Goal: Find specific page/section: Find specific page/section

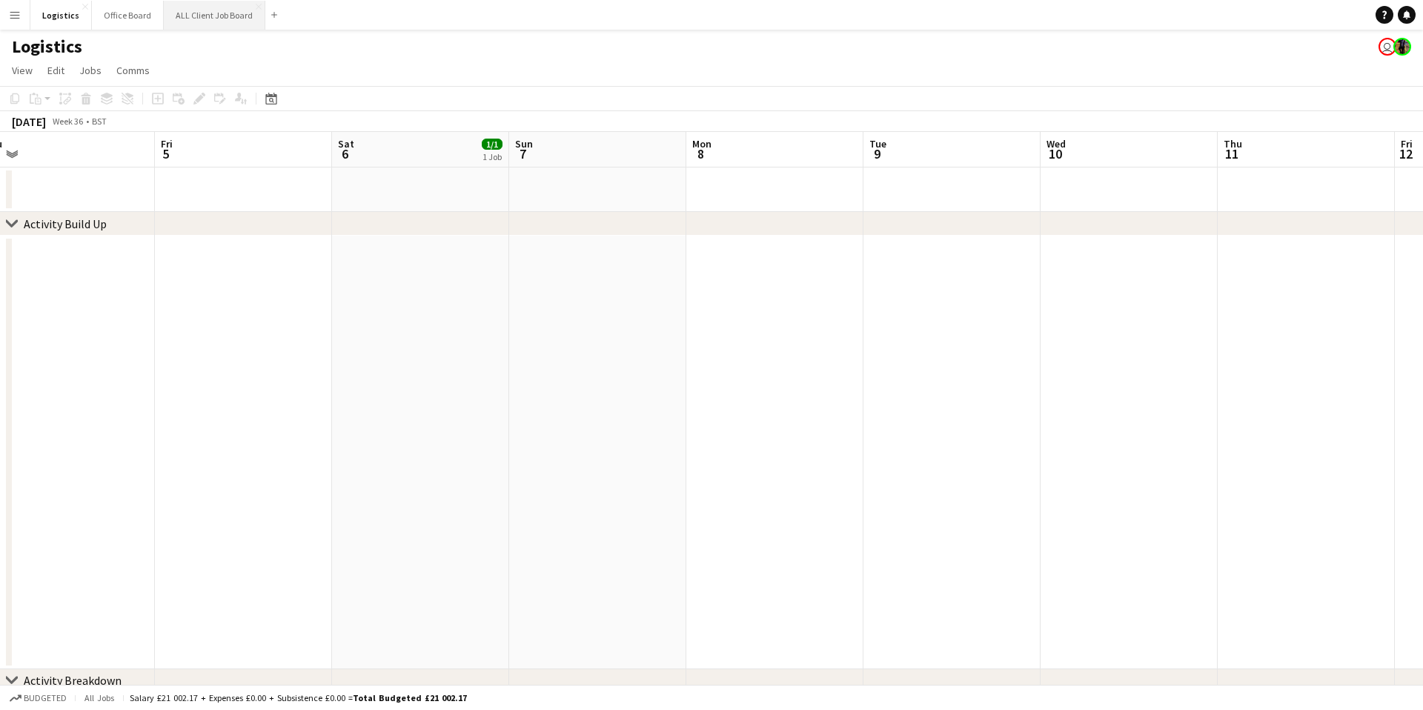
scroll to position [0, 375]
click at [197, 21] on button "ALL Client Job Board Close" at bounding box center [215, 15] width 102 height 29
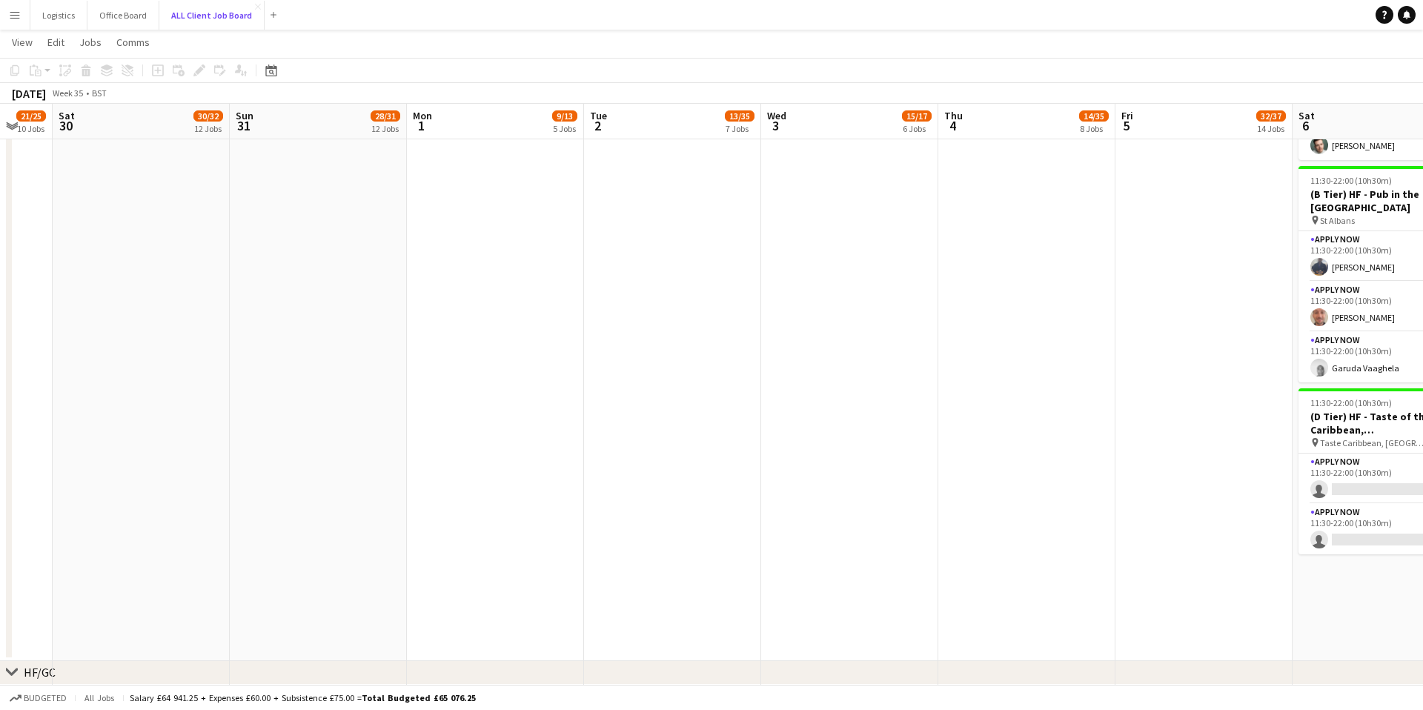
scroll to position [0, 367]
